Goal: Transaction & Acquisition: Purchase product/service

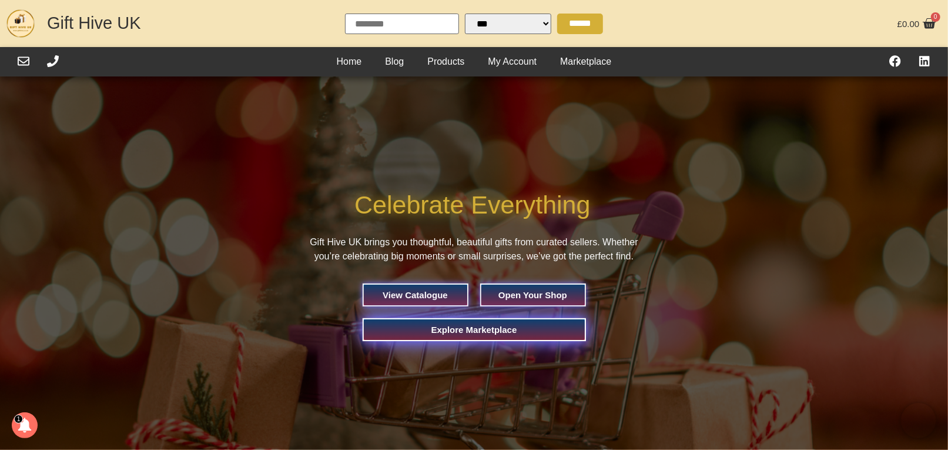
click at [480, 326] on span "Explore Marketplace" at bounding box center [474, 329] width 86 height 9
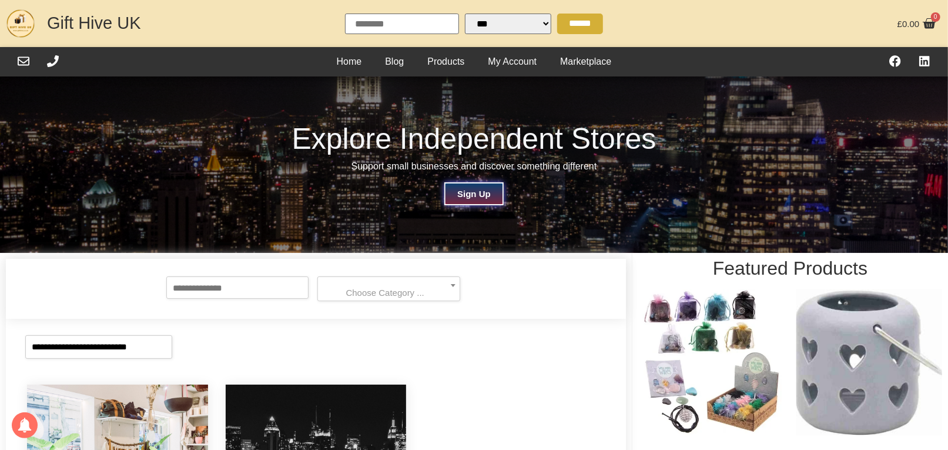
select select "Language Translate Widget"
